Goal: Information Seeking & Learning: Learn about a topic

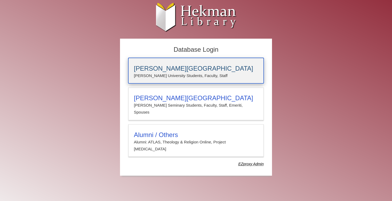
click at [173, 73] on p "[PERSON_NAME] University Students, Faculty, Staff" at bounding box center [196, 75] width 124 height 7
click at [205, 66] on h3 "[PERSON_NAME][GEOGRAPHIC_DATA]" at bounding box center [196, 68] width 124 height 7
click at [154, 72] on h3 "[PERSON_NAME][GEOGRAPHIC_DATA]" at bounding box center [196, 68] width 124 height 7
